Goal: Ask a question

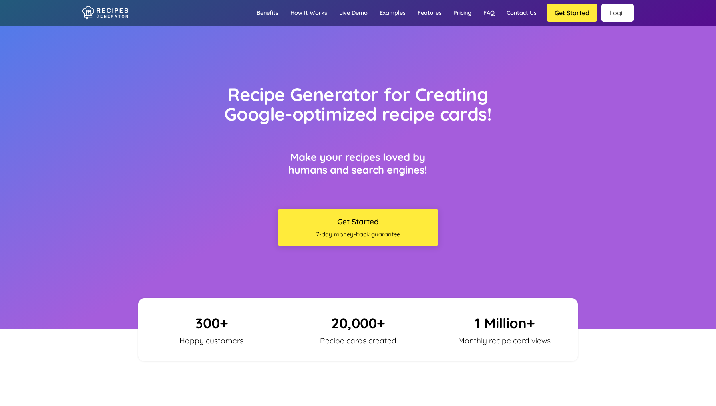
click at [619, 17] on link "Login" at bounding box center [617, 13] width 32 height 18
click at [530, 14] on link "Contact us" at bounding box center [522, 12] width 42 height 23
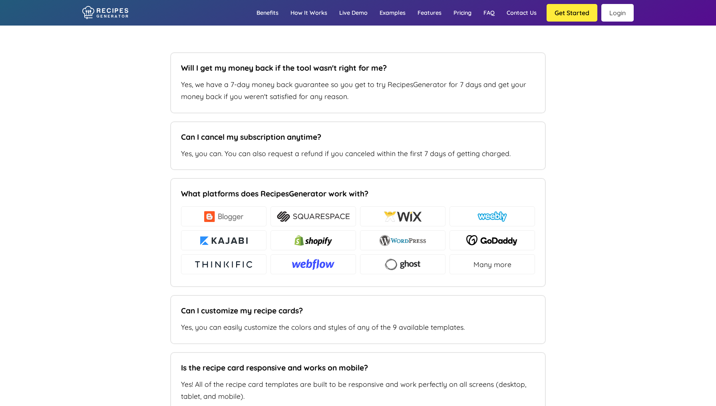
type input "theve"
type input "[EMAIL_ADDRESS][DOMAIN_NAME]"
type input "[DOMAIN_NAME]"
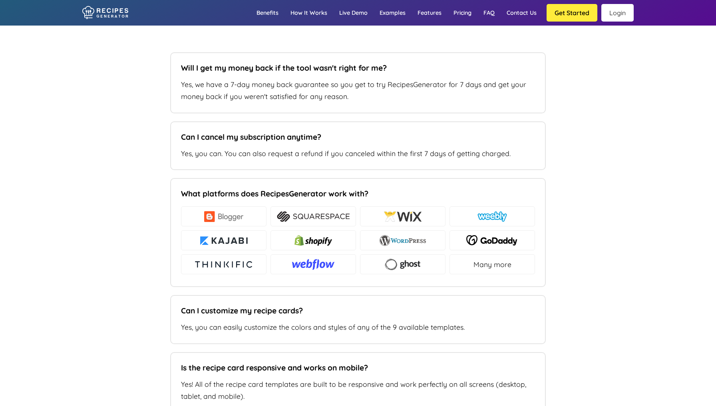
type textarea "Hi, I have enabled start ratings in my recipe cards but have received feedback …"
